Goal: Transaction & Acquisition: Book appointment/travel/reservation

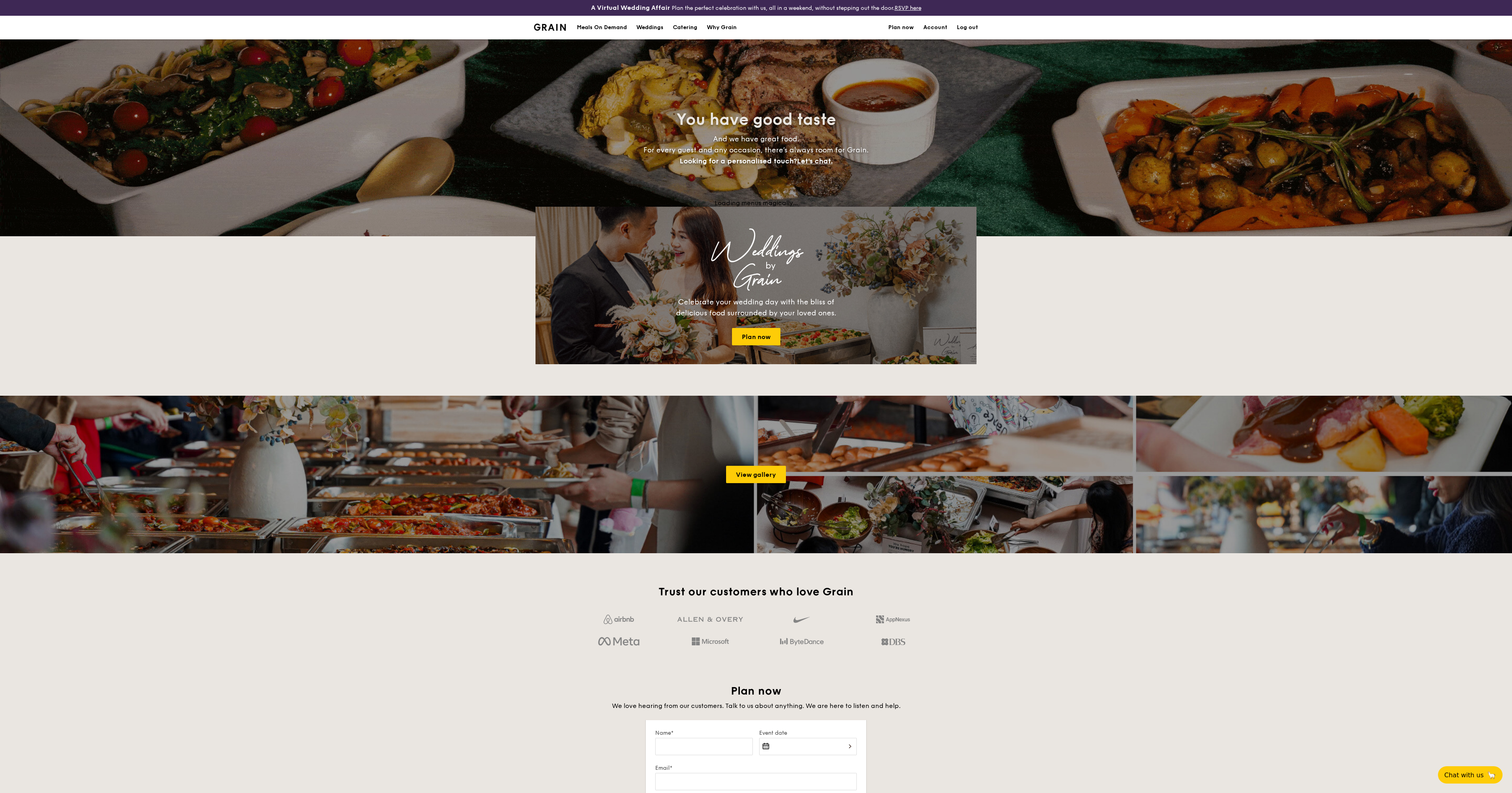
select select
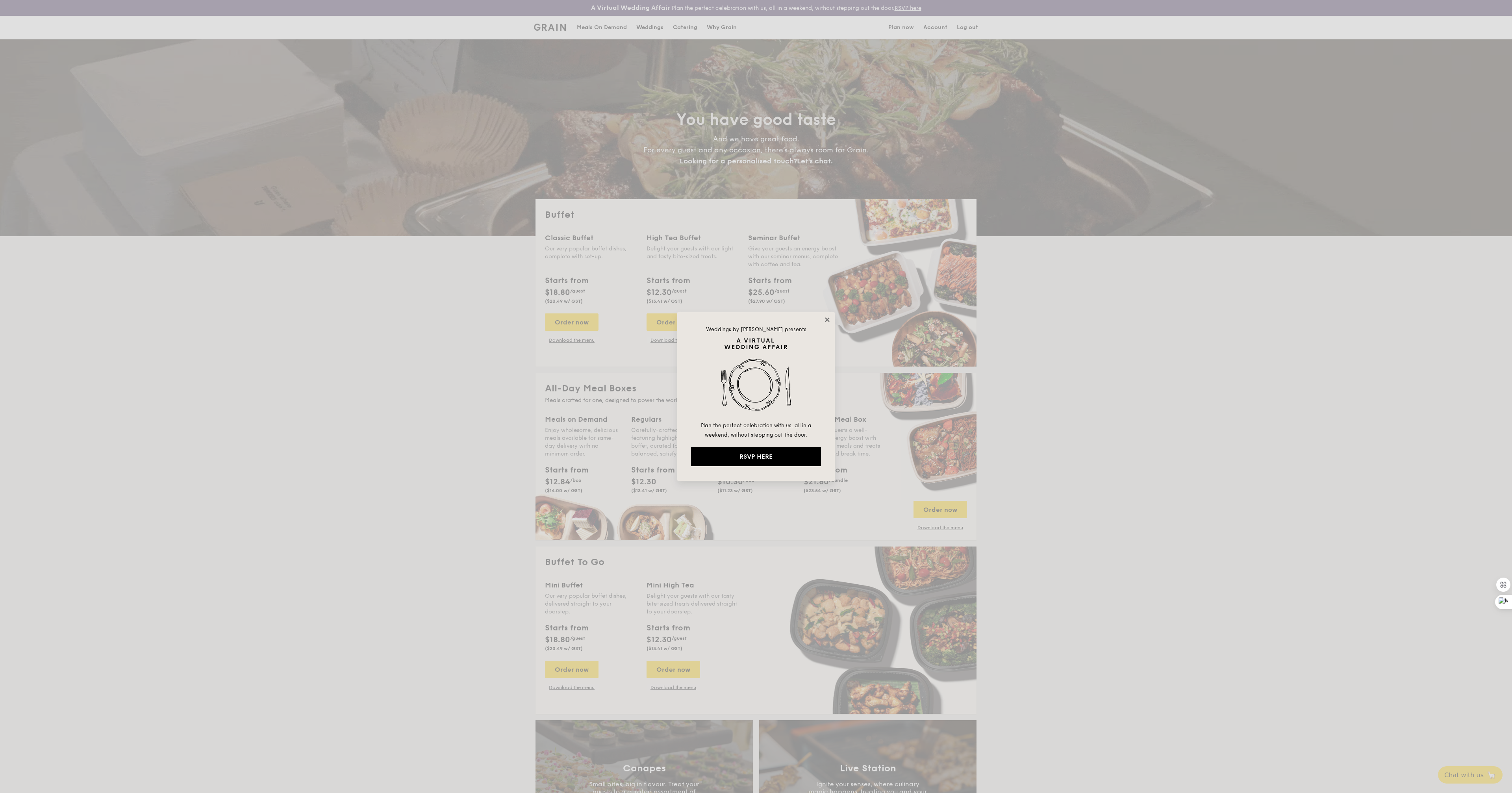
click at [829, 319] on icon at bounding box center [827, 320] width 7 height 7
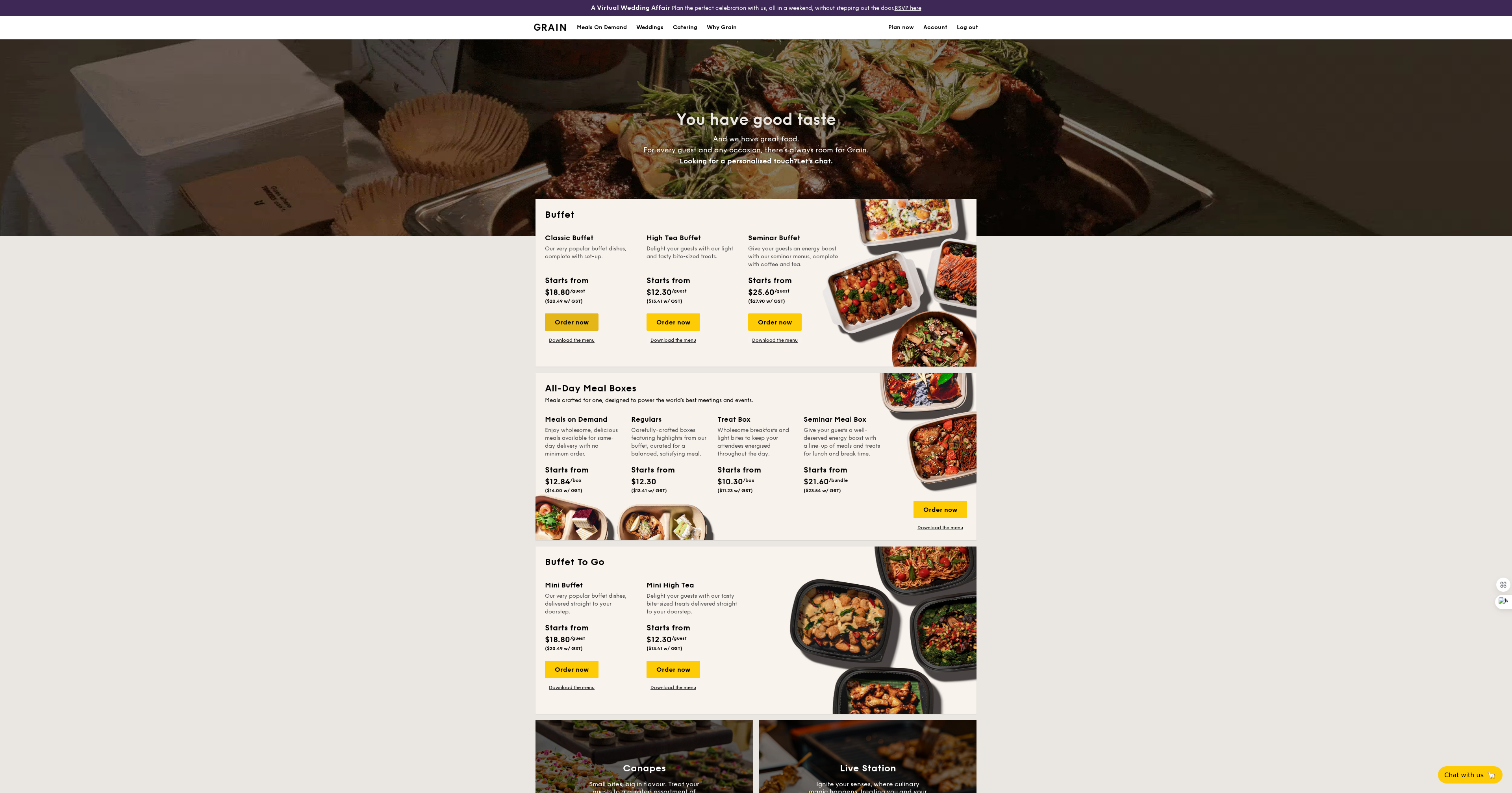
click at [582, 327] on div "Order now" at bounding box center [571, 322] width 53 height 18
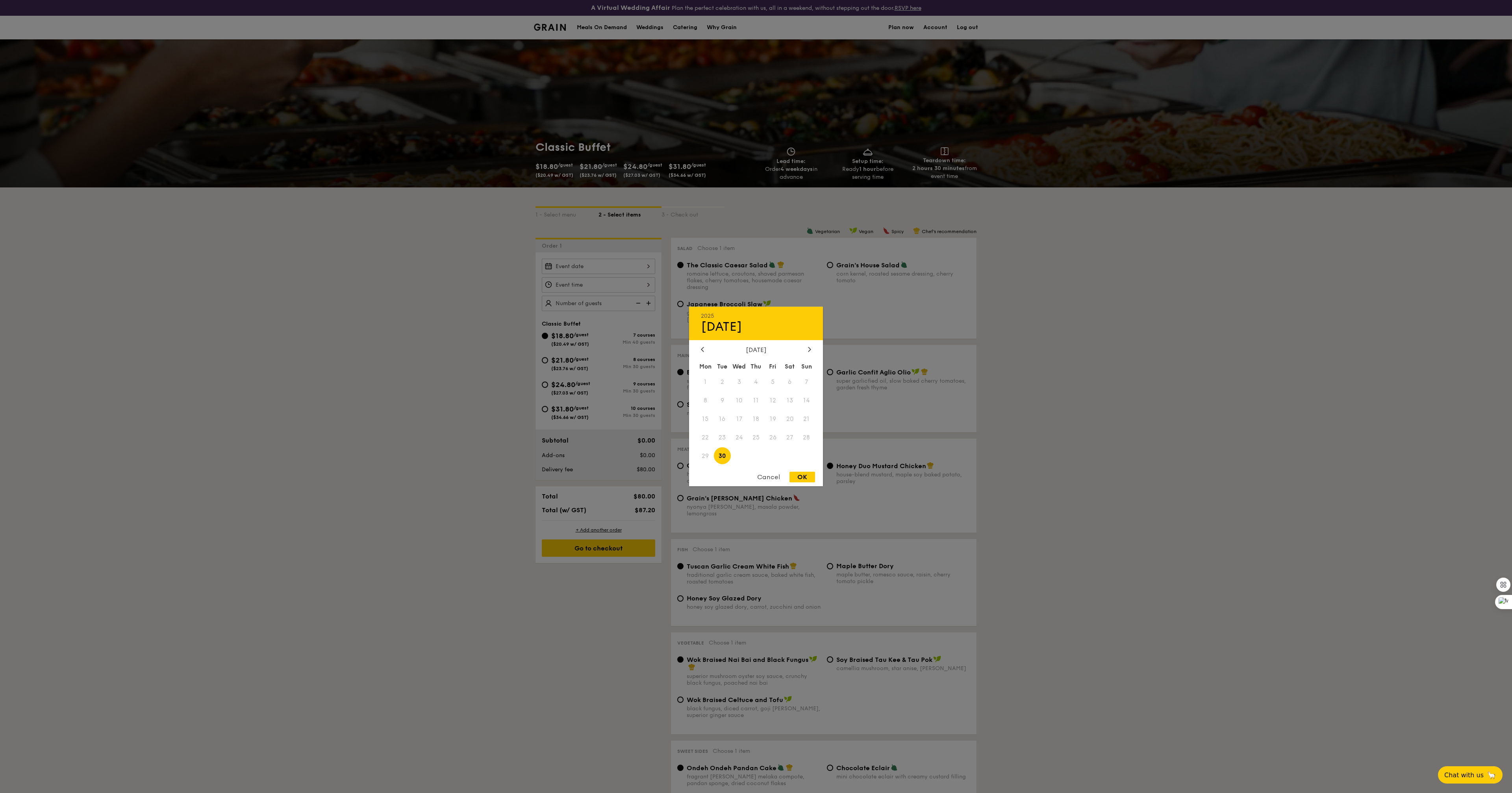
click at [584, 270] on div "2025 Sep [DATE] Tue Wed Thu Fri Sat Sun 1 2 3 4 5 6 7 8 9 10 11 12 13 14 15 16 …" at bounding box center [598, 266] width 113 height 15
click at [705, 384] on span "1" at bounding box center [705, 382] width 17 height 17
